Goal: Transaction & Acquisition: Purchase product/service

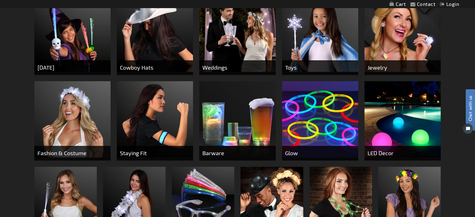
scroll to position [279, 0]
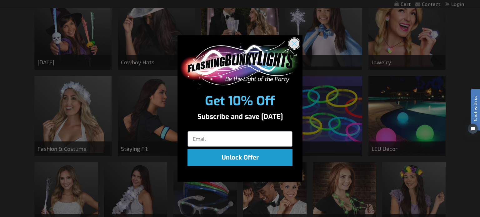
click at [295, 45] on icon "Close dialog" at bounding box center [294, 44] width 4 height 4
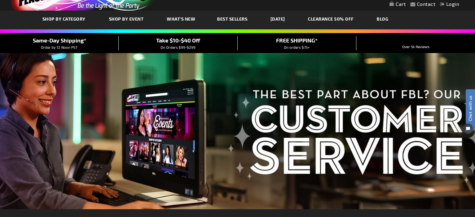
scroll to position [0, 0]
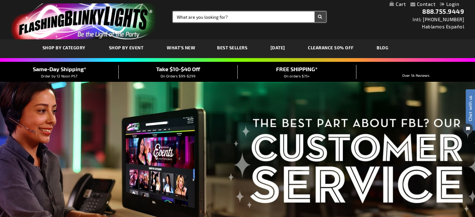
click at [222, 16] on input "Search" at bounding box center [249, 17] width 153 height 11
type input "lollipop"
click at [315, 12] on button "Search" at bounding box center [321, 17] width 12 height 11
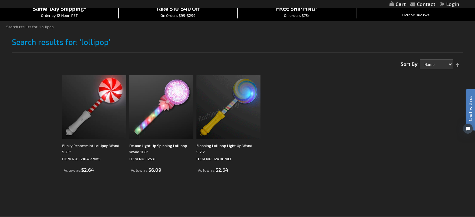
click at [232, 130] on img at bounding box center [228, 107] width 64 height 64
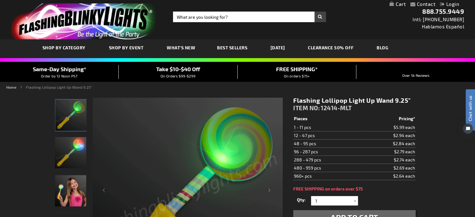
click at [405, 20] on div "Toggle Nav Search Search × Search 888.755.9449 Intl: 818-753-8303 Hablamos Espa…" at bounding box center [237, 19] width 475 height 39
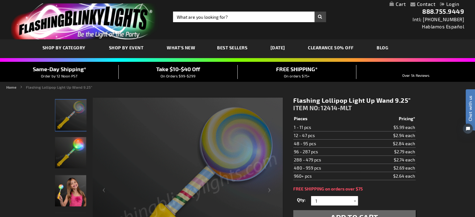
click at [159, 122] on img at bounding box center [188, 193] width 190 height 190
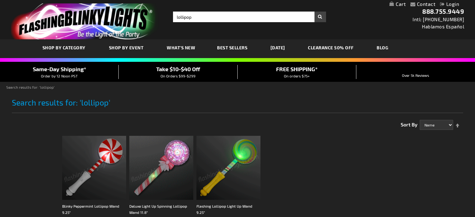
click at [226, 136] on img at bounding box center [228, 168] width 64 height 64
